Goal: Transaction & Acquisition: Purchase product/service

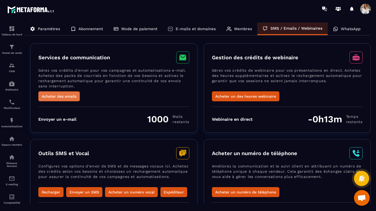
click at [57, 96] on button "Acheter des emails" at bounding box center [58, 96] width 41 height 10
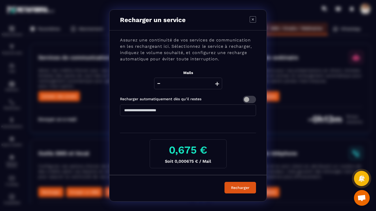
click at [216, 85] on button "+" at bounding box center [216, 84] width 7 height 12
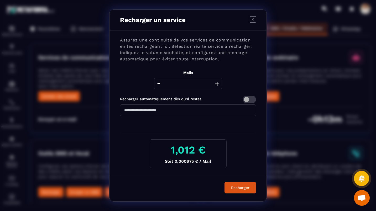
click at [216, 85] on button "+" at bounding box center [216, 84] width 7 height 12
click at [158, 82] on button "-" at bounding box center [158, 84] width 7 height 12
click at [252, 17] on icon "Modal window" at bounding box center [253, 19] width 6 height 6
type input "****"
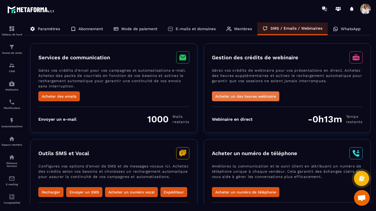
click at [237, 94] on button "Acheter un des heures webinaire" at bounding box center [245, 96] width 67 height 10
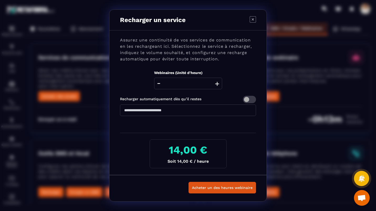
click at [213, 82] on button "+" at bounding box center [216, 84] width 7 height 12
click at [162, 84] on button "-" at bounding box center [158, 84] width 7 height 12
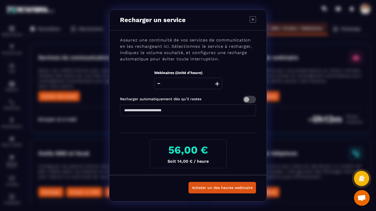
click at [160, 83] on button "-" at bounding box center [158, 84] width 7 height 12
type input "*"
click at [160, 83] on button "-" at bounding box center [158, 84] width 7 height 12
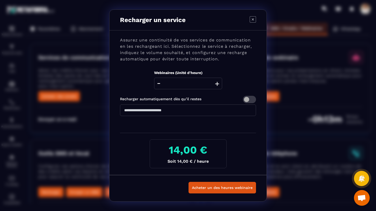
click at [160, 83] on button "-" at bounding box center [158, 84] width 7 height 12
click at [254, 21] on icon "Modal window" at bounding box center [253, 19] width 6 height 6
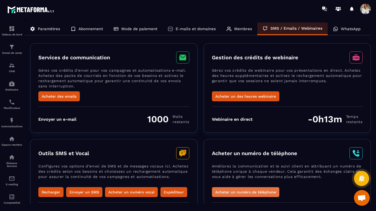
click at [235, 189] on button "Acheter un numéro de téléphone" at bounding box center [245, 192] width 67 height 10
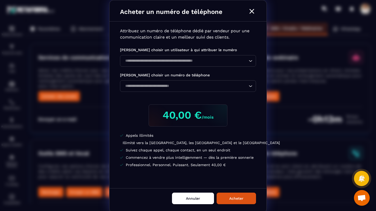
click at [186, 202] on button "Annuler" at bounding box center [193, 199] width 42 height 12
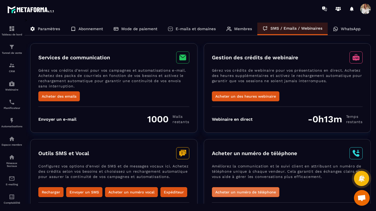
click at [237, 188] on button "Acheter un numéro de téléphone" at bounding box center [245, 192] width 67 height 10
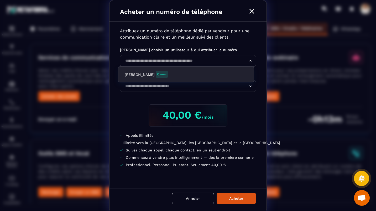
click at [220, 61] on input "Search for option" at bounding box center [185, 61] width 124 height 6
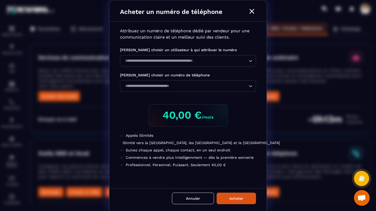
click at [236, 98] on div "Attribuez un numéro de téléphone dédié par vendeur pour une communication clair…" at bounding box center [188, 105] width 157 height 167
click at [231, 88] on input "Search for option" at bounding box center [185, 86] width 124 height 6
click at [146, 119] on div "Attribuez un numéro de téléphone dédié par vendeur pour une communication clair…" at bounding box center [188, 105] width 157 height 167
click at [180, 201] on button "Annuler" at bounding box center [193, 199] width 42 height 12
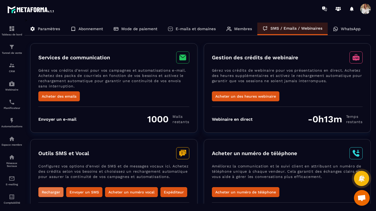
click at [54, 190] on button "Recharger" at bounding box center [50, 192] width 25 height 10
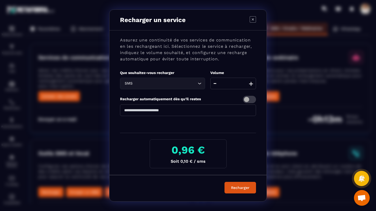
click at [255, 18] on icon "Modal window" at bounding box center [253, 19] width 6 height 6
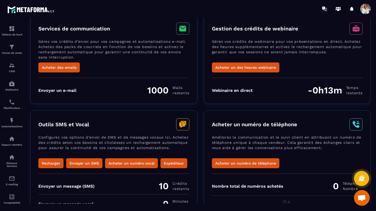
scroll to position [47, 0]
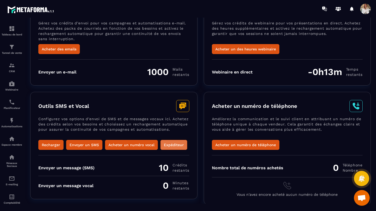
click at [163, 141] on button "Expéditeur" at bounding box center [173, 145] width 27 height 10
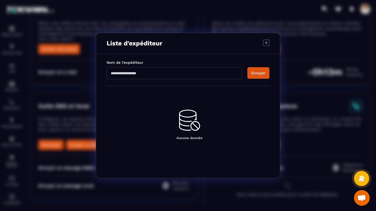
click at [267, 42] on icon "Modal window" at bounding box center [266, 43] width 6 height 6
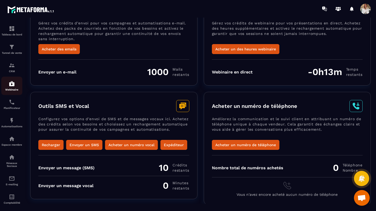
click at [12, 89] on p "Webinaire" at bounding box center [11, 89] width 21 height 3
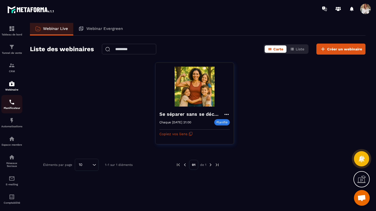
click at [9, 108] on p "Planificateur" at bounding box center [11, 108] width 21 height 3
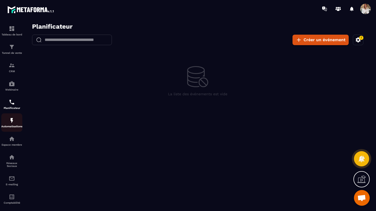
click at [8, 126] on p "Automatisations" at bounding box center [11, 126] width 21 height 3
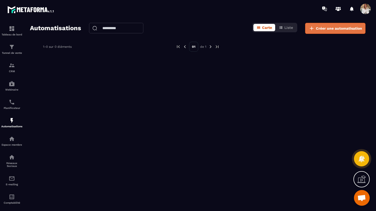
click at [320, 31] on button "Créer une automatisation" at bounding box center [335, 28] width 60 height 11
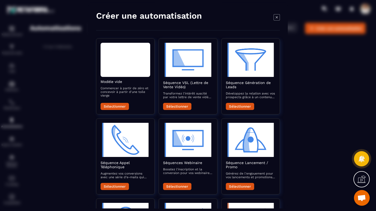
click at [68, 62] on div "Modal window" at bounding box center [188, 105] width 376 height 211
click at [286, 21] on div "Créer une automatisation Modèle vide Commencer à partir de zéro et concevoir à …" at bounding box center [188, 106] width 200 height 206
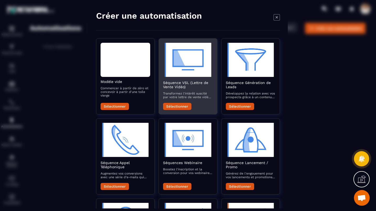
click at [173, 109] on button "Sélectionner" at bounding box center [177, 106] width 28 height 7
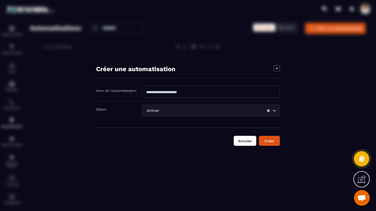
click at [245, 143] on button "Annuler" at bounding box center [245, 141] width 23 height 10
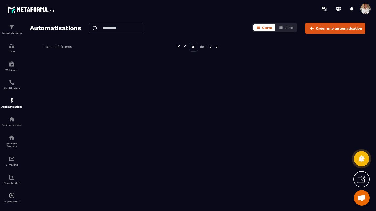
scroll to position [27, 0]
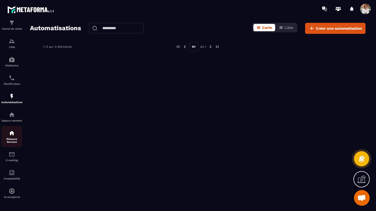
click at [4, 138] on p "Réseaux Sociaux" at bounding box center [11, 141] width 21 height 6
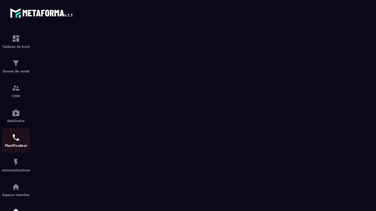
scroll to position [27, 0]
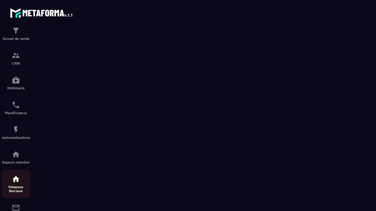
click at [3, 140] on p "Réseaux Sociaux" at bounding box center [11, 141] width 21 height 6
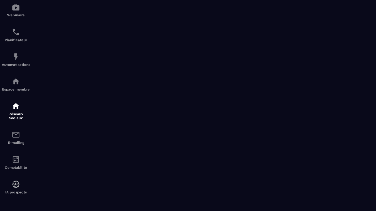
scroll to position [0, 0]
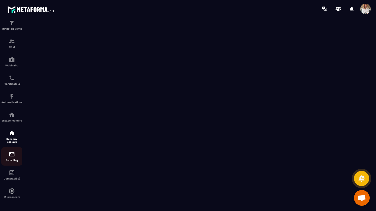
click at [17, 155] on div "E-mailing" at bounding box center [11, 156] width 21 height 11
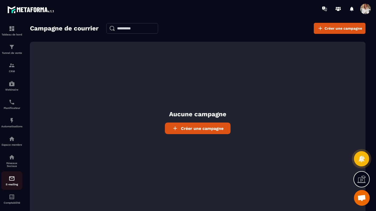
click at [16, 182] on div "E-mailing" at bounding box center [11, 180] width 21 height 11
click at [9, 200] on img at bounding box center [12, 197] width 6 height 6
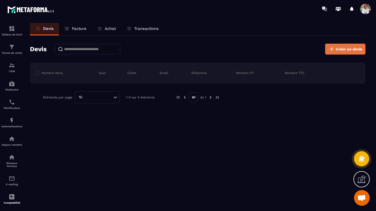
click at [338, 46] on button "Créer un devis" at bounding box center [345, 49] width 40 height 11
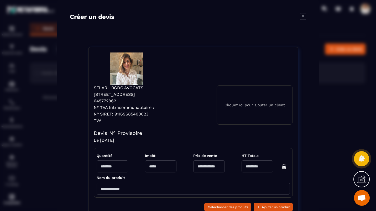
click at [233, 102] on div "Cliquez ici pour ajouter un client" at bounding box center [255, 104] width 76 height 39
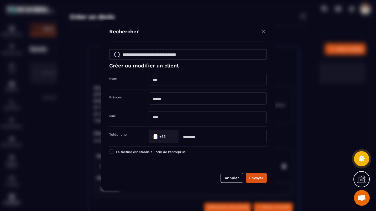
click at [263, 30] on img "Modal window" at bounding box center [263, 31] width 6 height 7
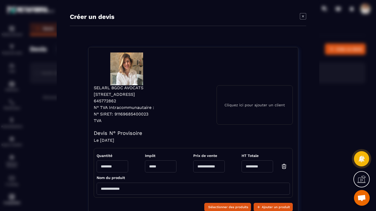
click at [242, 114] on div "Cliquez ici pour ajouter un client" at bounding box center [255, 104] width 76 height 39
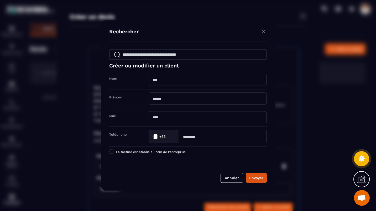
click at [264, 31] on img "Modal window" at bounding box center [263, 31] width 6 height 7
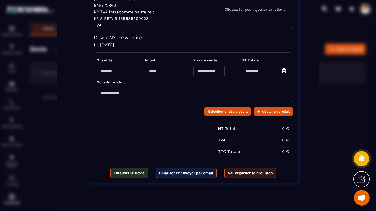
scroll to position [107, 0]
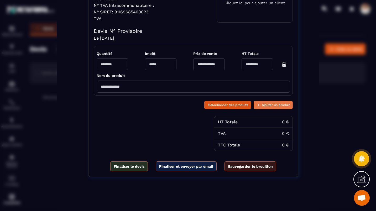
click at [286, 103] on span "Ajouter un produit" at bounding box center [276, 104] width 28 height 5
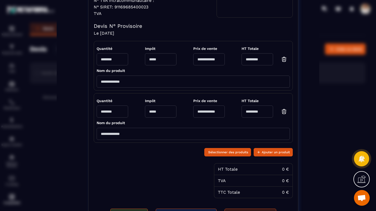
scroll to position [0, 0]
